Goal: Navigation & Orientation: Find specific page/section

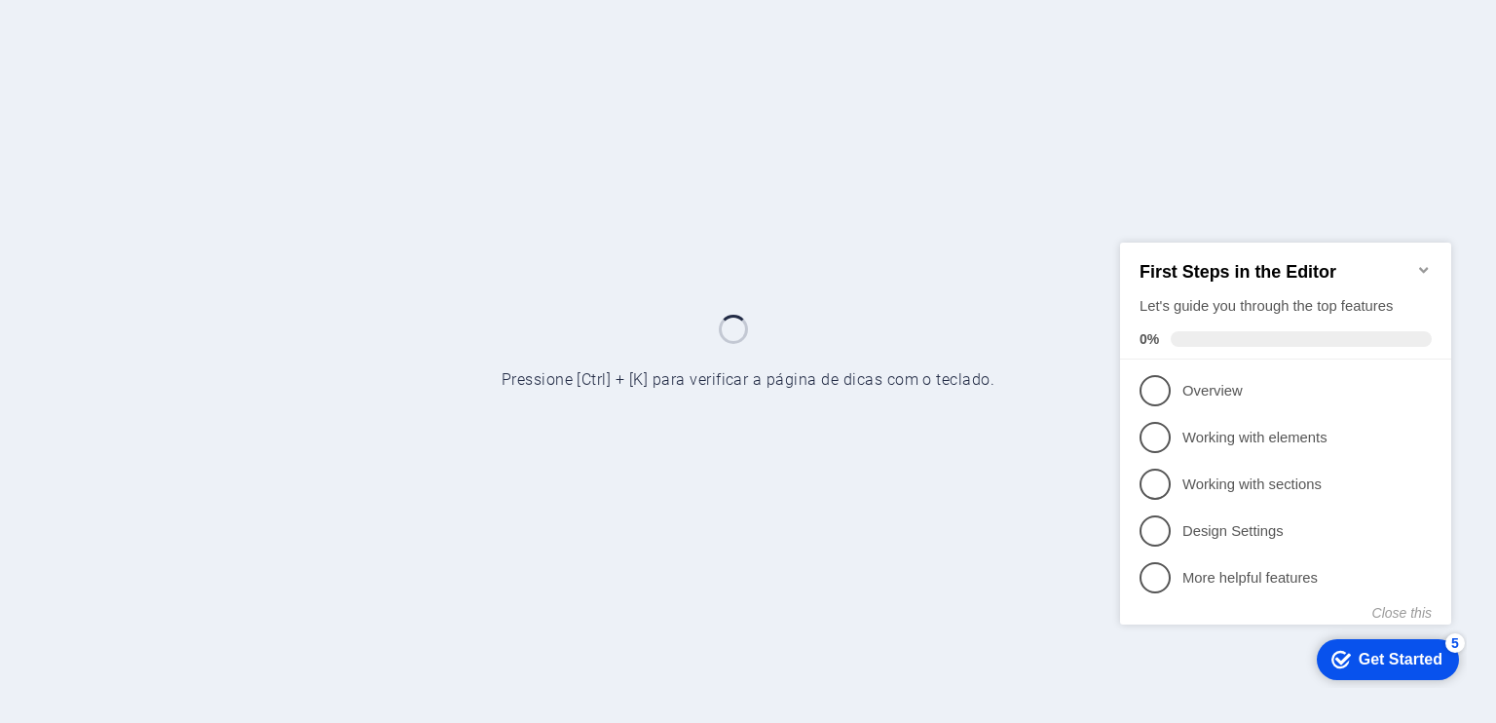
click at [491, 330] on div at bounding box center [748, 361] width 1496 height 723
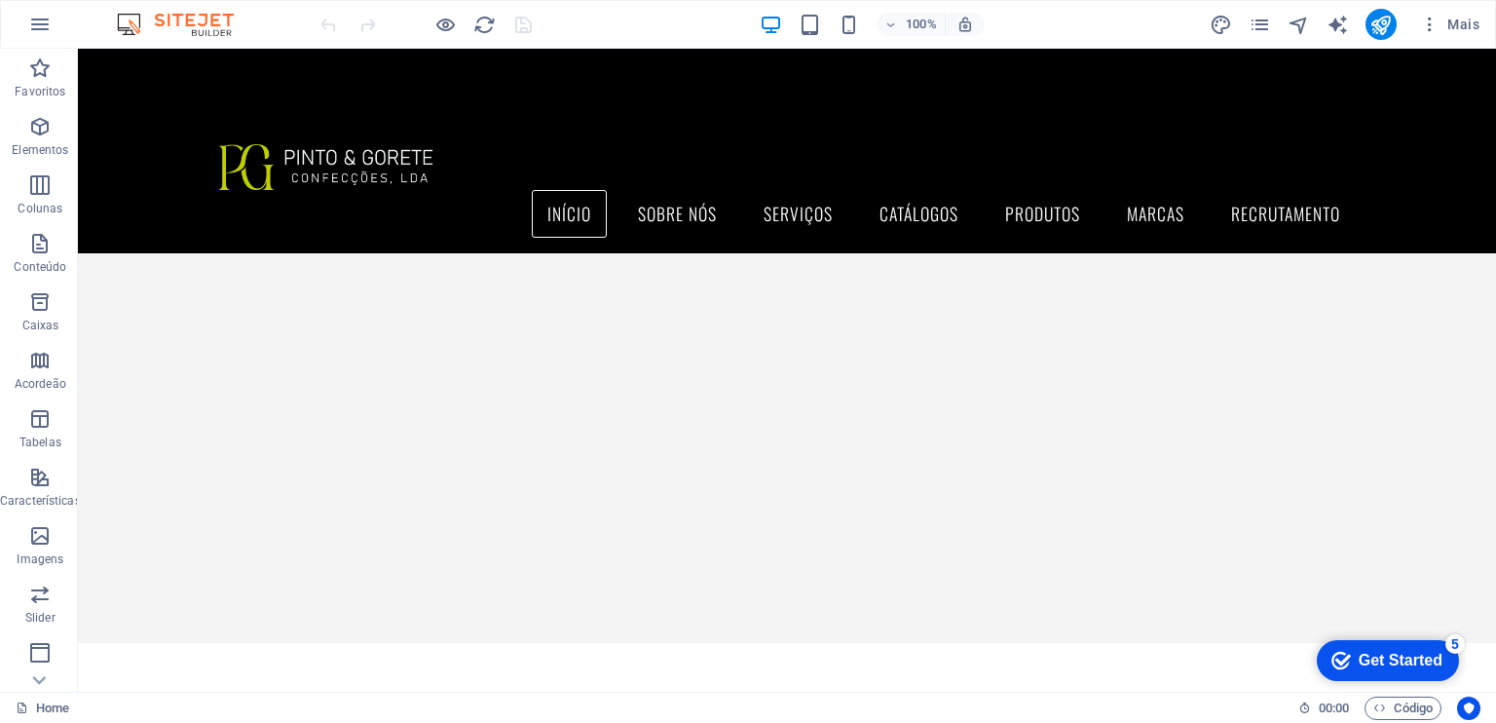
scroll to position [164, 0]
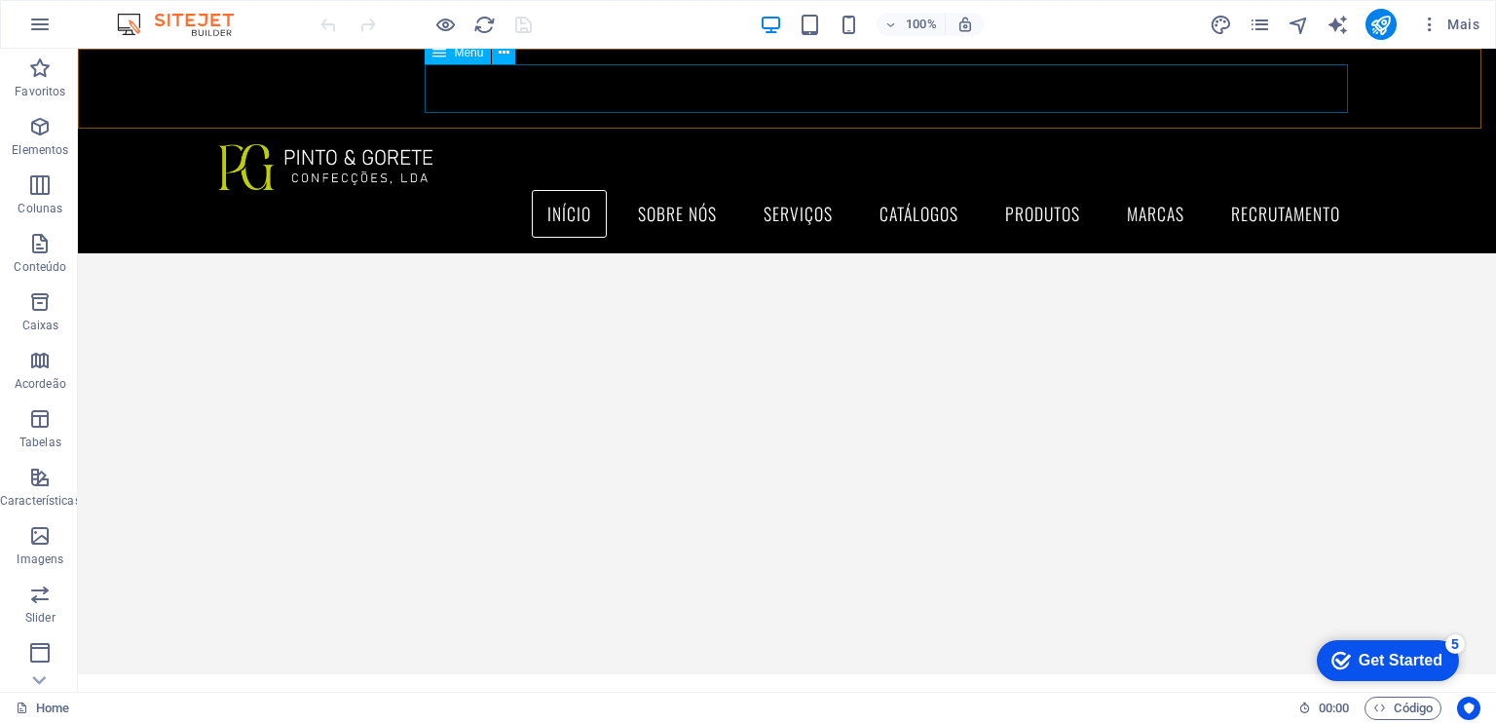
click at [681, 190] on nav "INÍCIO Sobre Nós Serviços Catálogos Produtos Fardamento Confeção Própria Revend…" at bounding box center [787, 214] width 1138 height 49
click at [459, 27] on div at bounding box center [426, 24] width 218 height 31
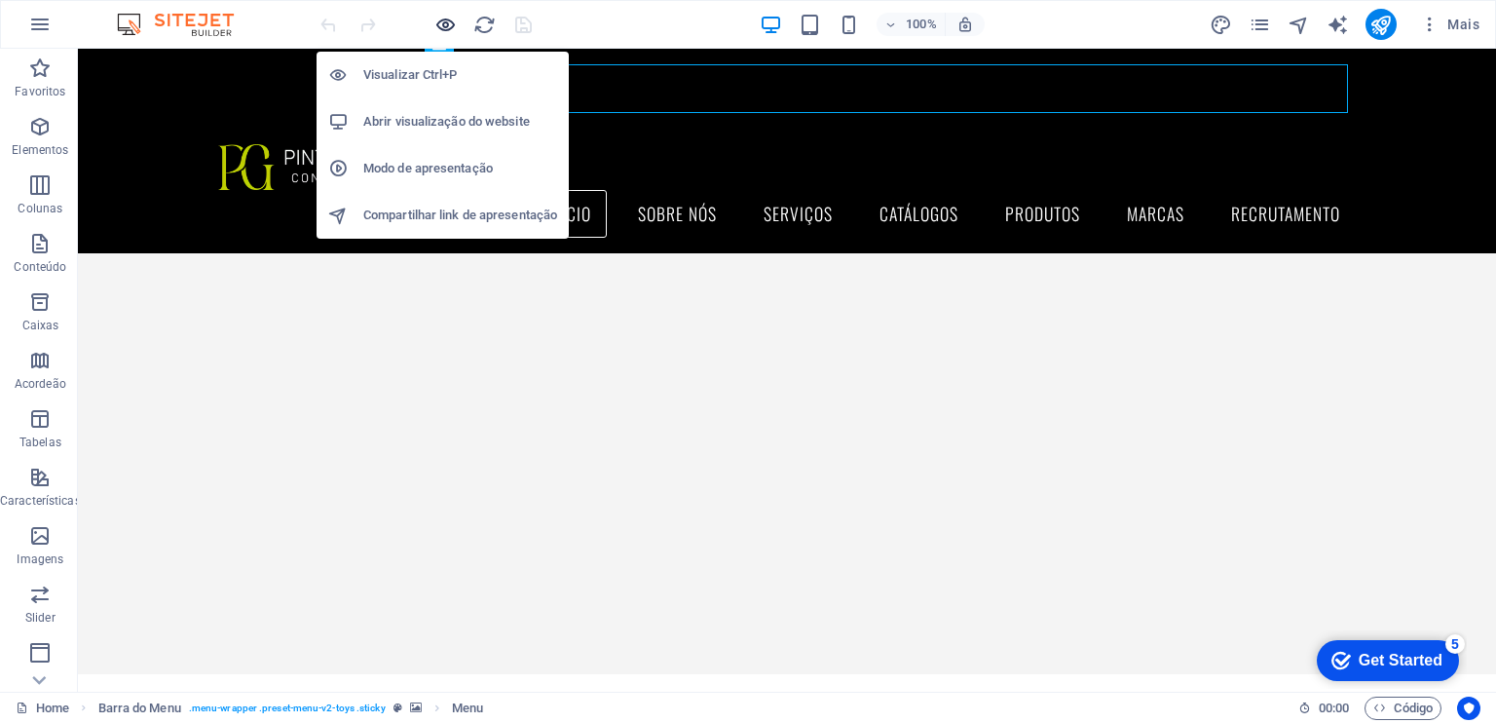
click at [449, 22] on icon "button" at bounding box center [446, 25] width 22 height 22
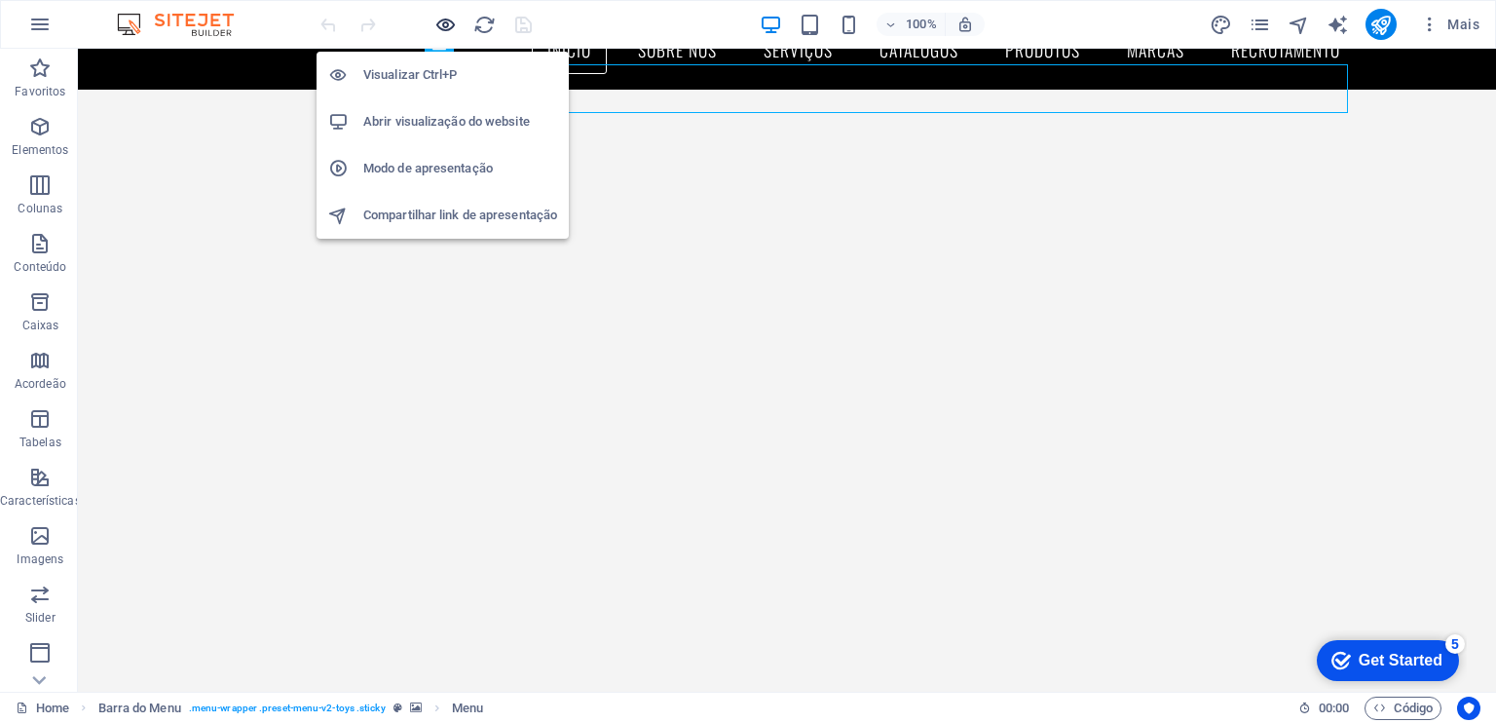
scroll to position [0, 0]
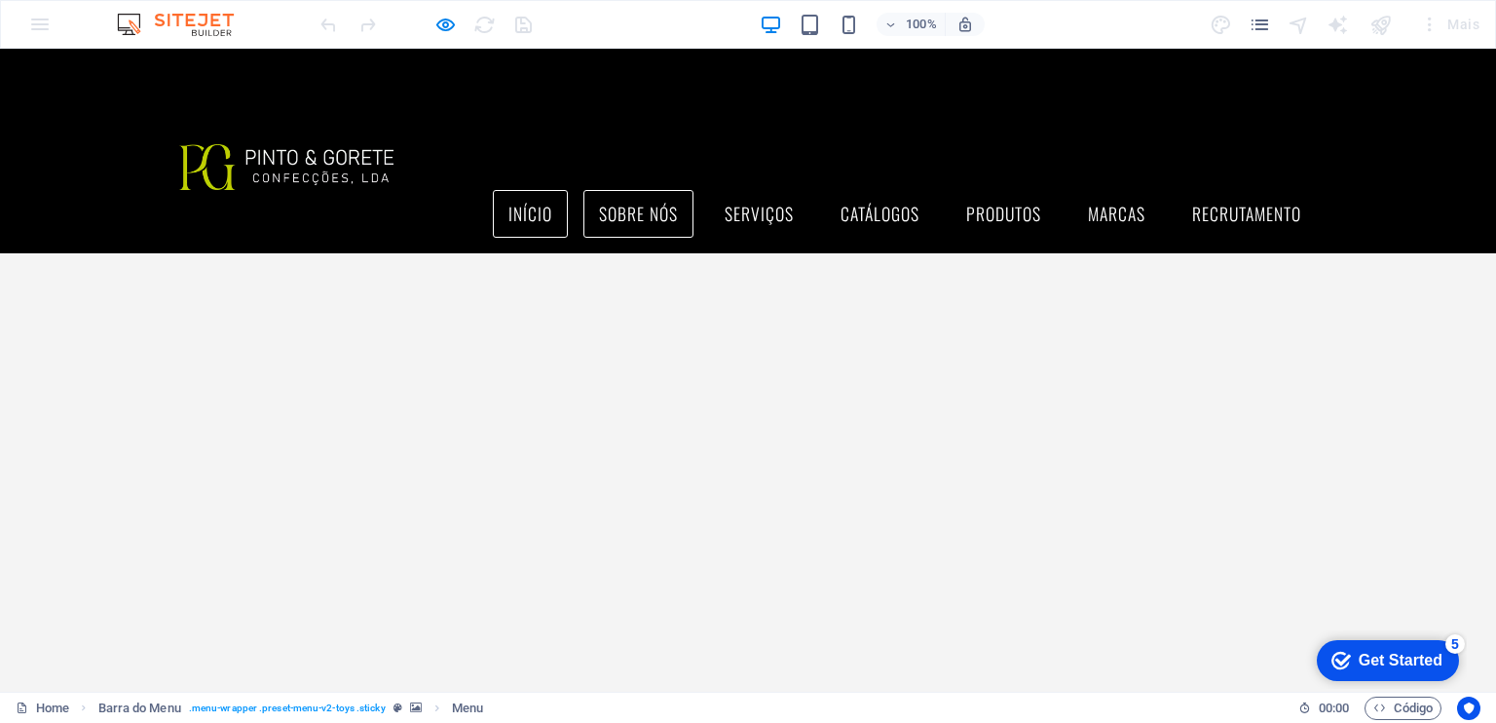
click at [625, 190] on link "Sobre Nós" at bounding box center [639, 214] width 110 height 49
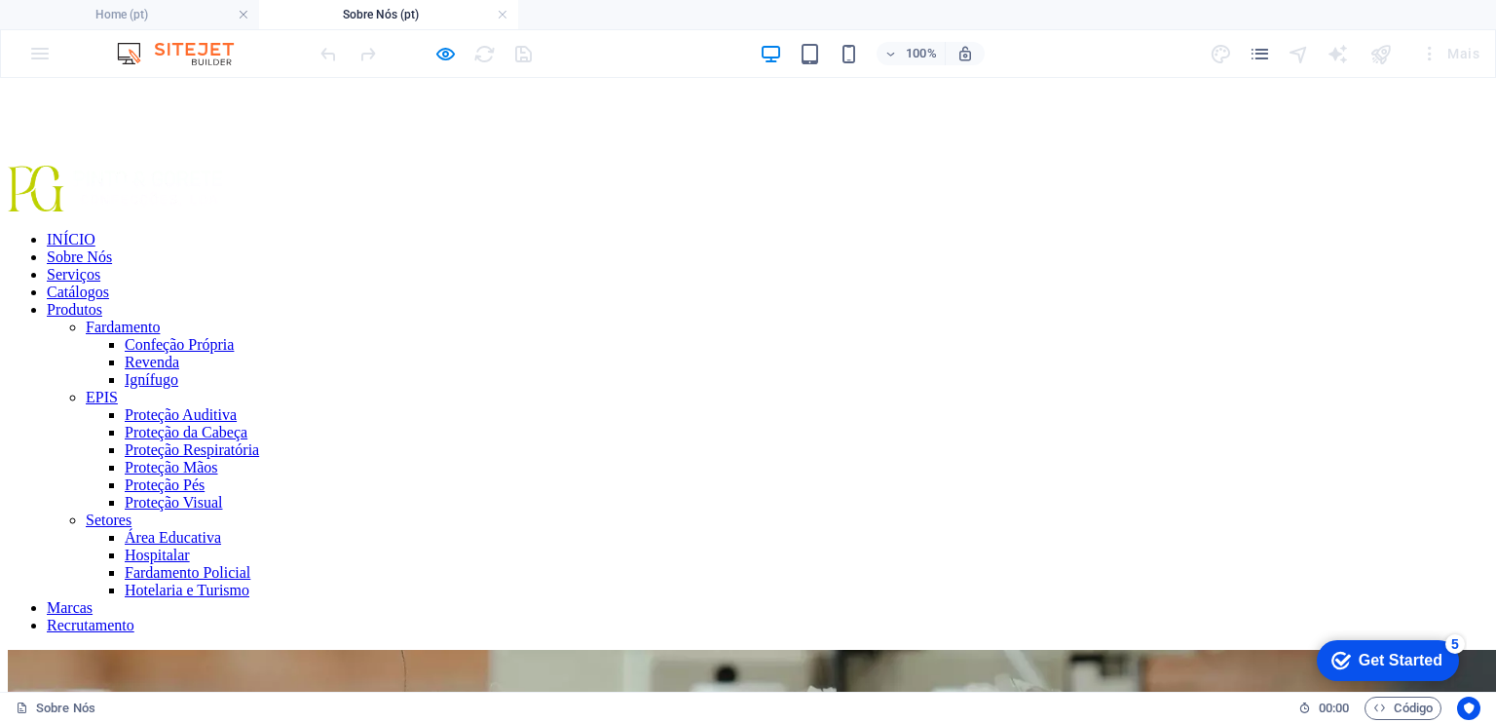
scroll to position [215, 0]
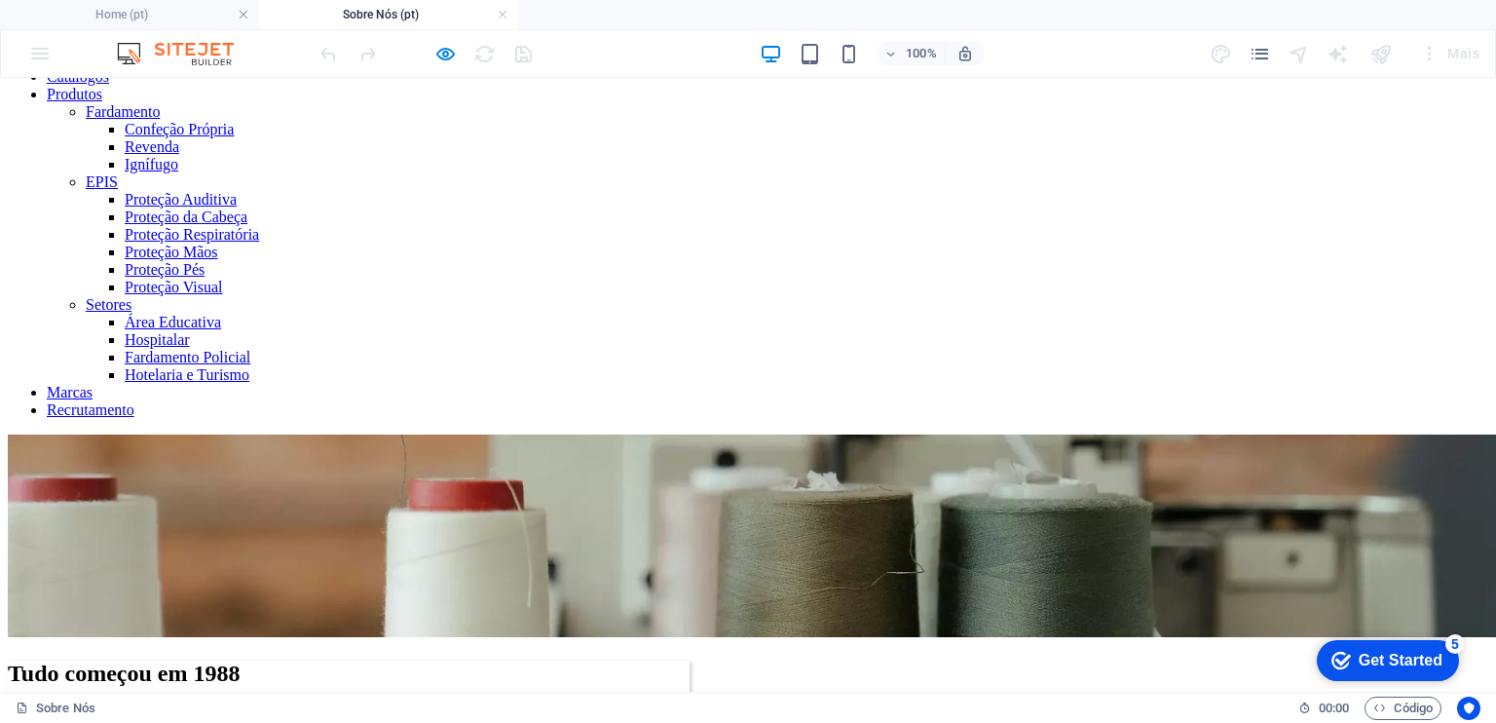
click at [189, 57] on img at bounding box center [185, 53] width 146 height 23
